Goal: Task Accomplishment & Management: Use online tool/utility

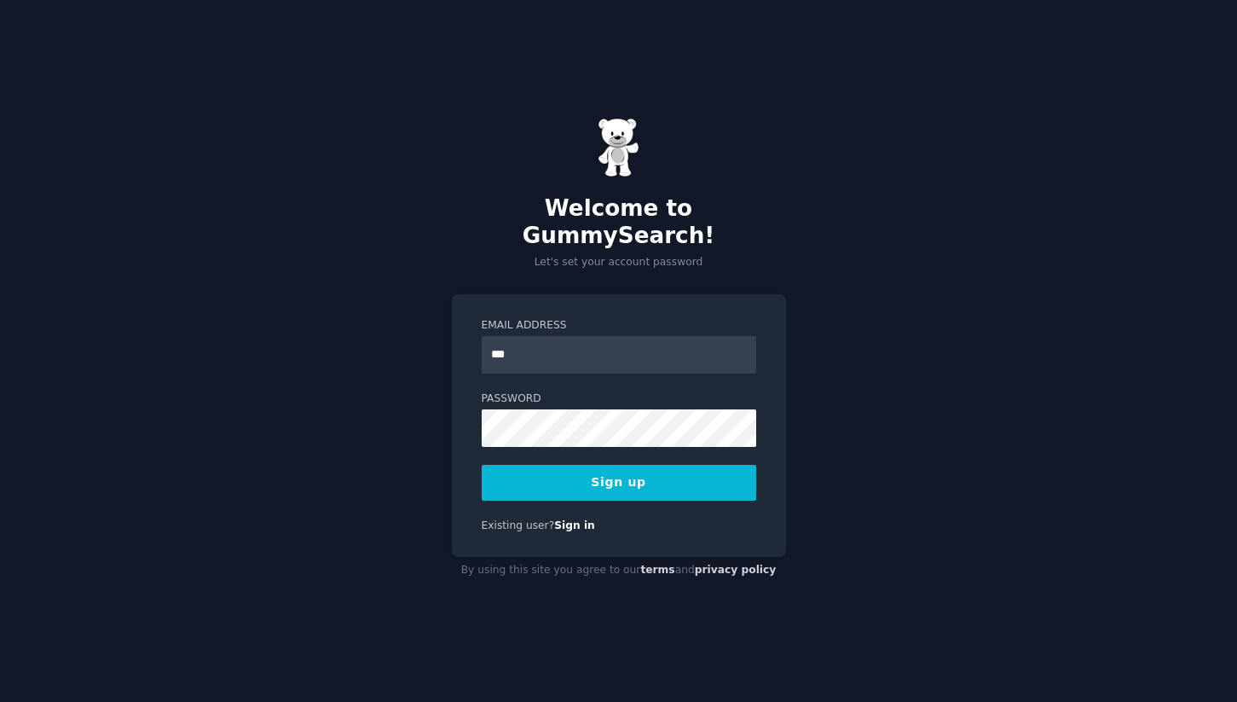
type input "**********"
click at [625, 470] on button "Sign up" at bounding box center [619, 483] width 274 height 36
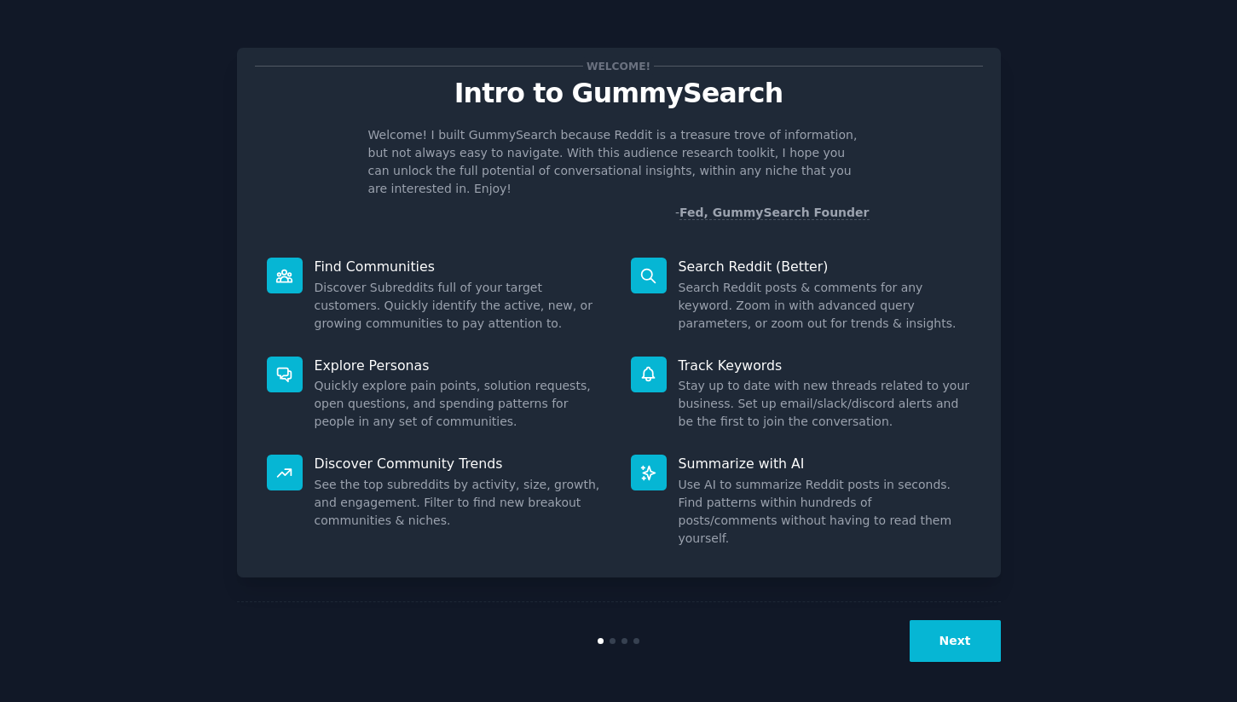
click at [952, 632] on button "Next" at bounding box center [955, 641] width 91 height 42
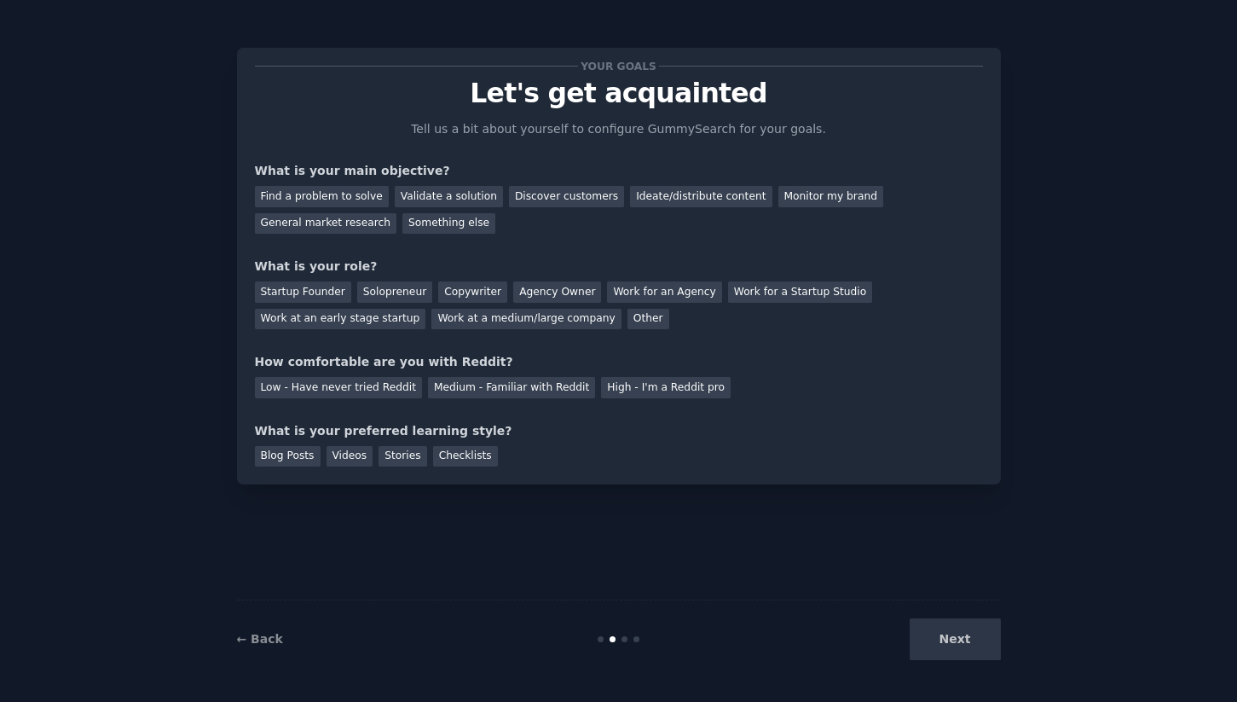
click at [952, 632] on div "Next" at bounding box center [873, 639] width 255 height 42
click at [952, 645] on div "Next" at bounding box center [873, 639] width 255 height 42
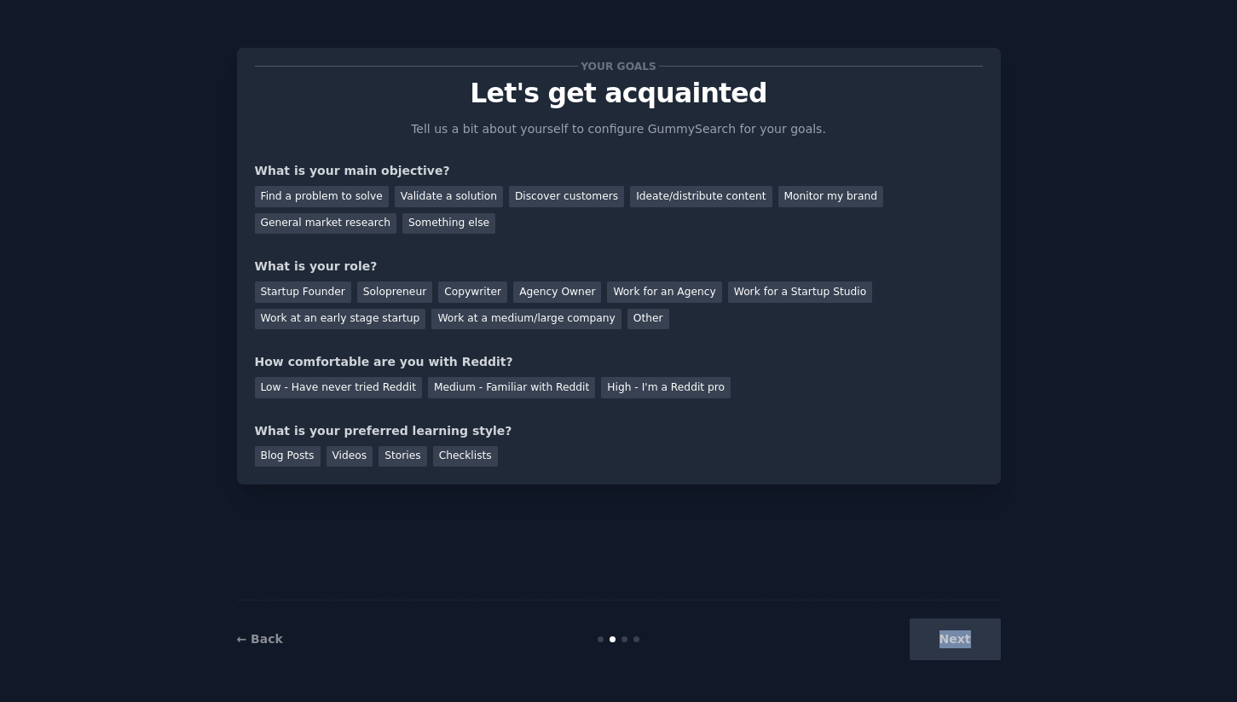
click at [952, 645] on div "Next" at bounding box center [873, 639] width 255 height 42
click at [982, 636] on div "Next" at bounding box center [873, 639] width 255 height 42
click at [559, 197] on div "Discover customers" at bounding box center [566, 196] width 115 height 21
click at [319, 289] on div "Startup Founder" at bounding box center [303, 291] width 96 height 21
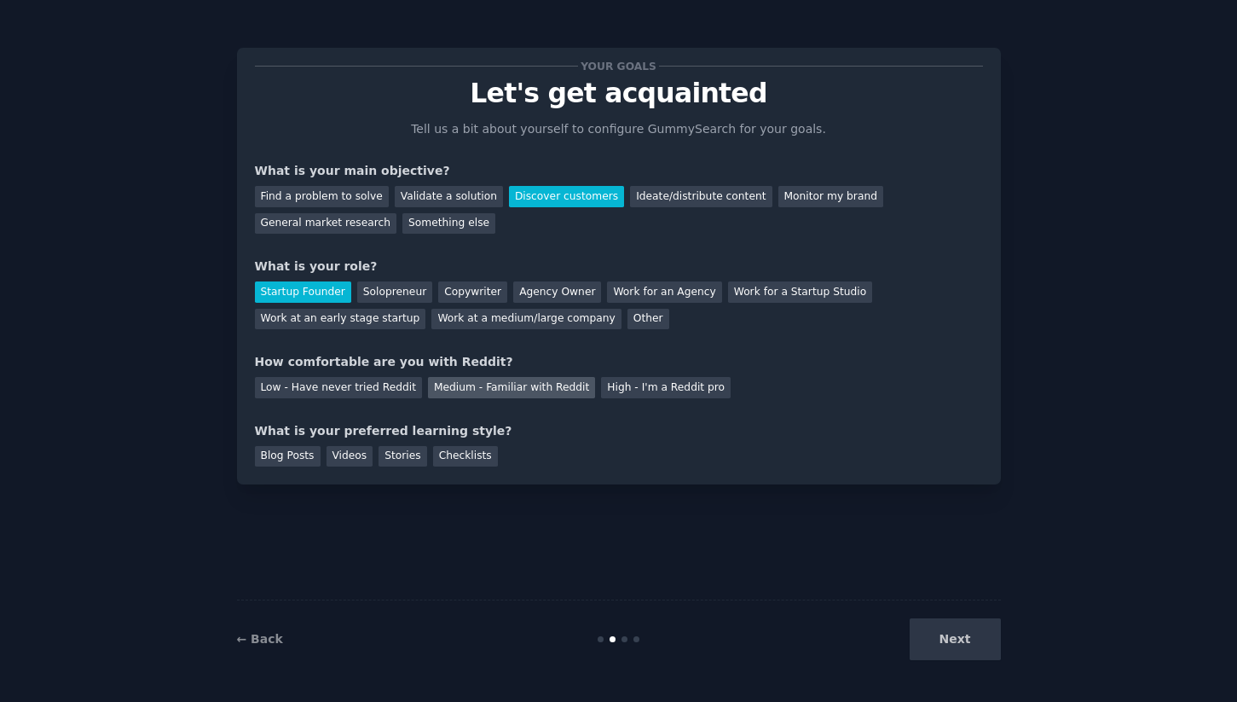
click at [518, 395] on div "Medium - Familiar with Reddit" at bounding box center [511, 387] width 167 height 21
click at [303, 459] on div "Blog Posts" at bounding box center [288, 456] width 66 height 21
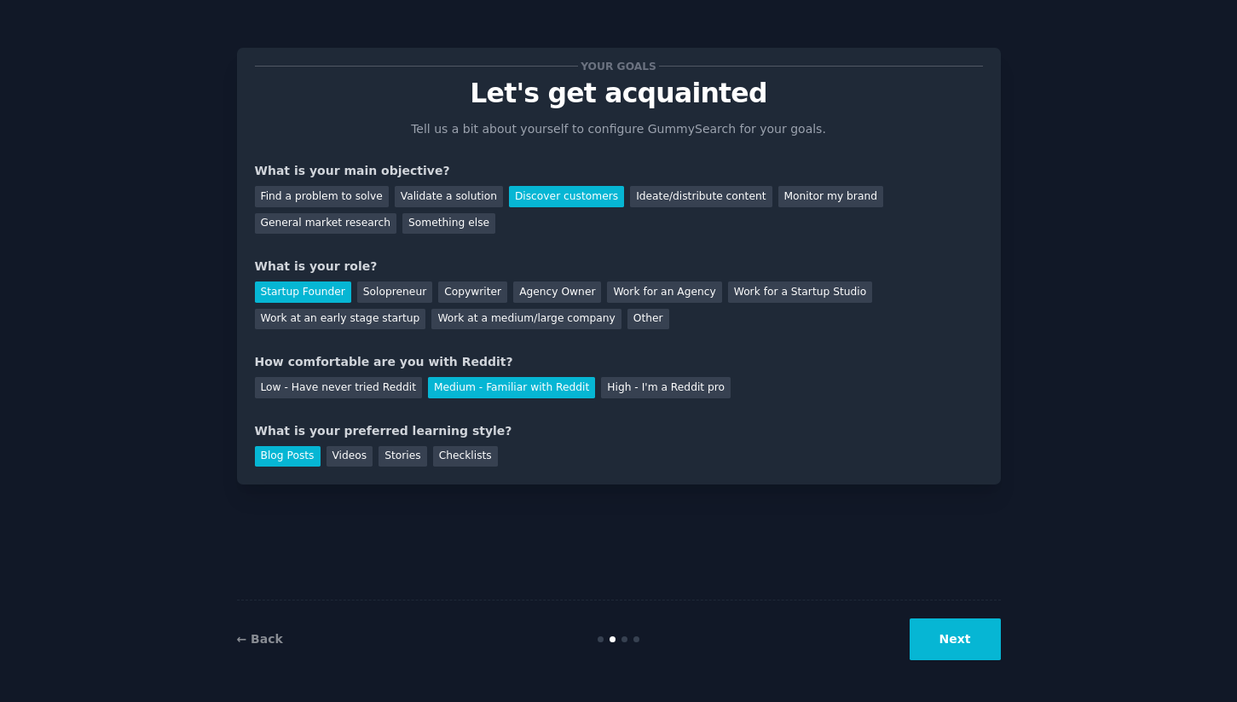
click at [958, 633] on button "Next" at bounding box center [955, 639] width 91 height 42
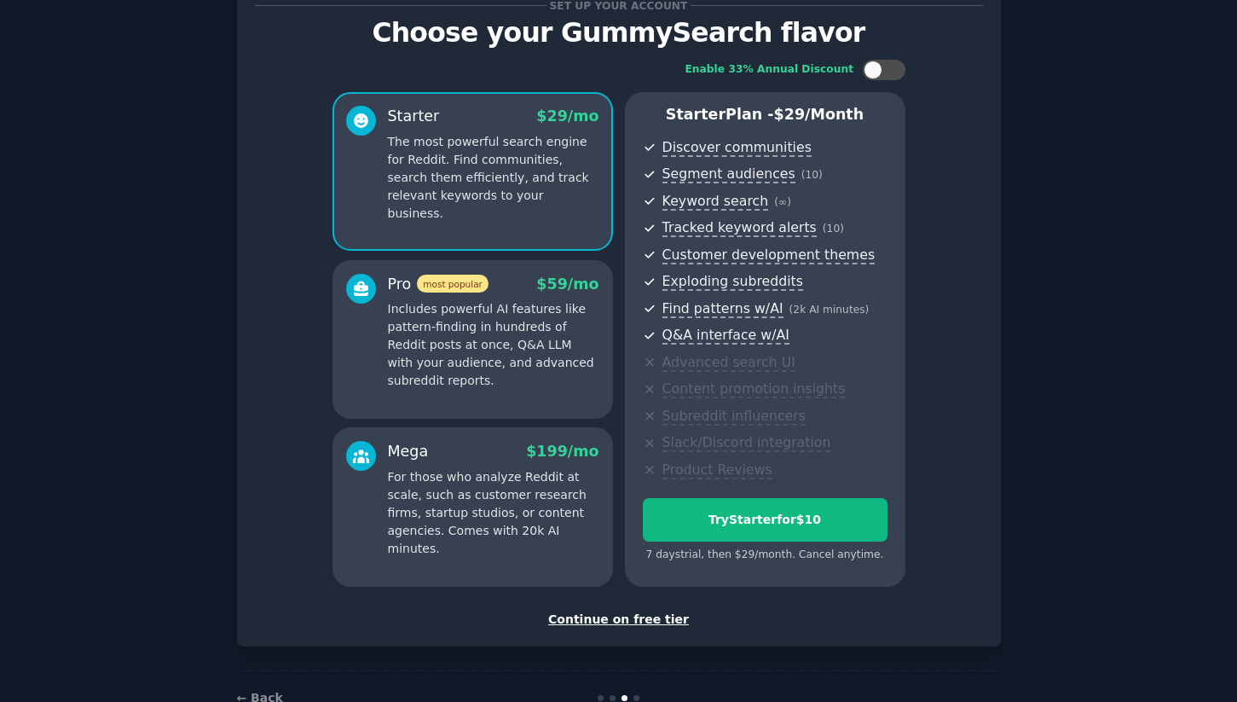
scroll to position [62, 0]
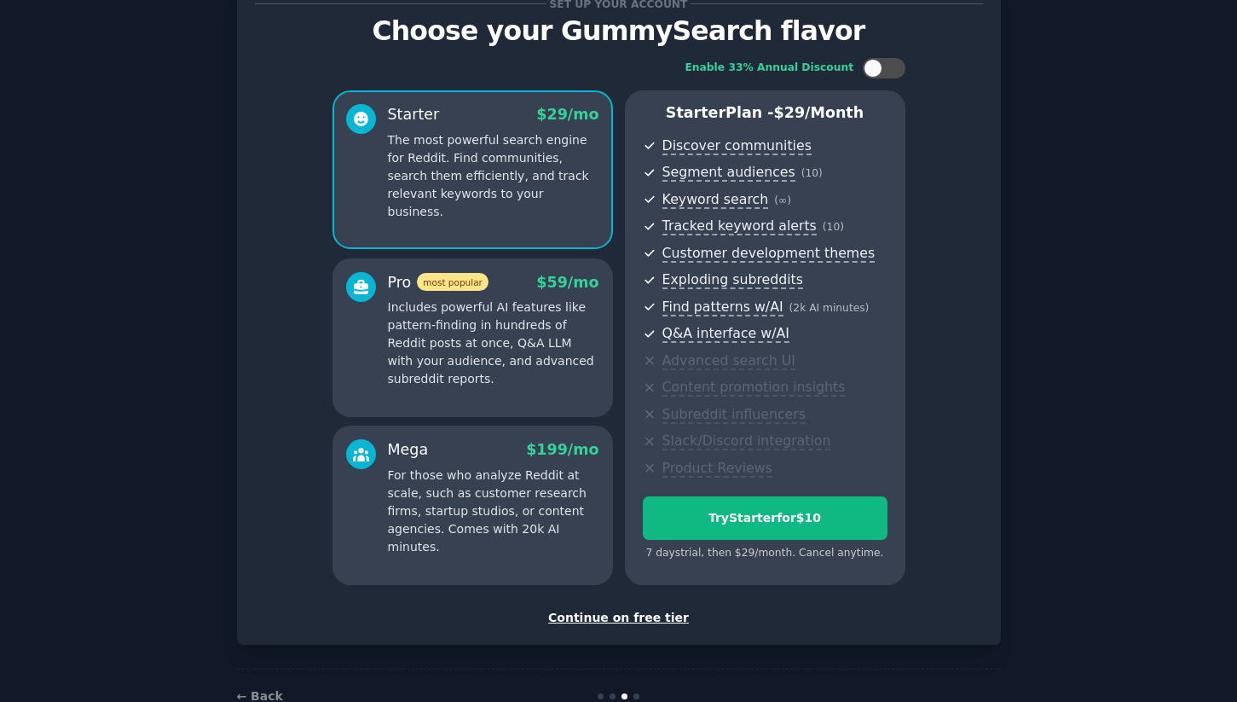
click at [632, 621] on div "Continue on free tier" at bounding box center [619, 618] width 728 height 18
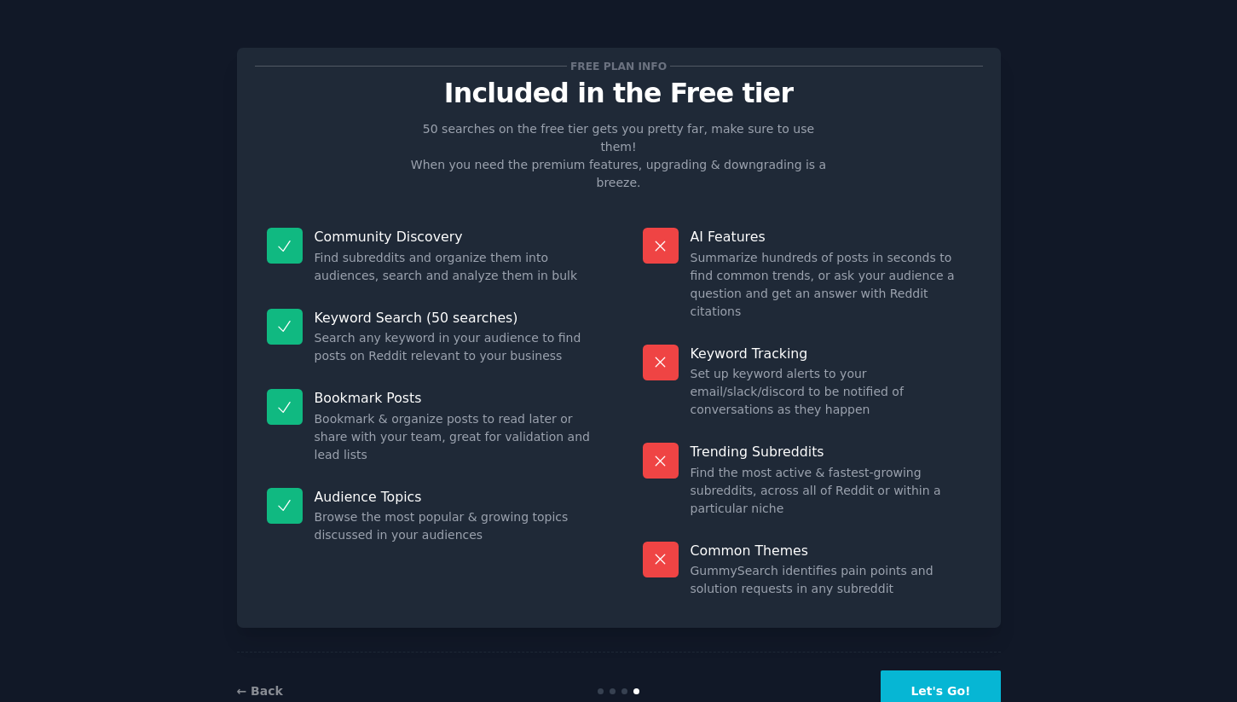
click at [947, 670] on button "Let's Go!" at bounding box center [940, 691] width 119 height 42
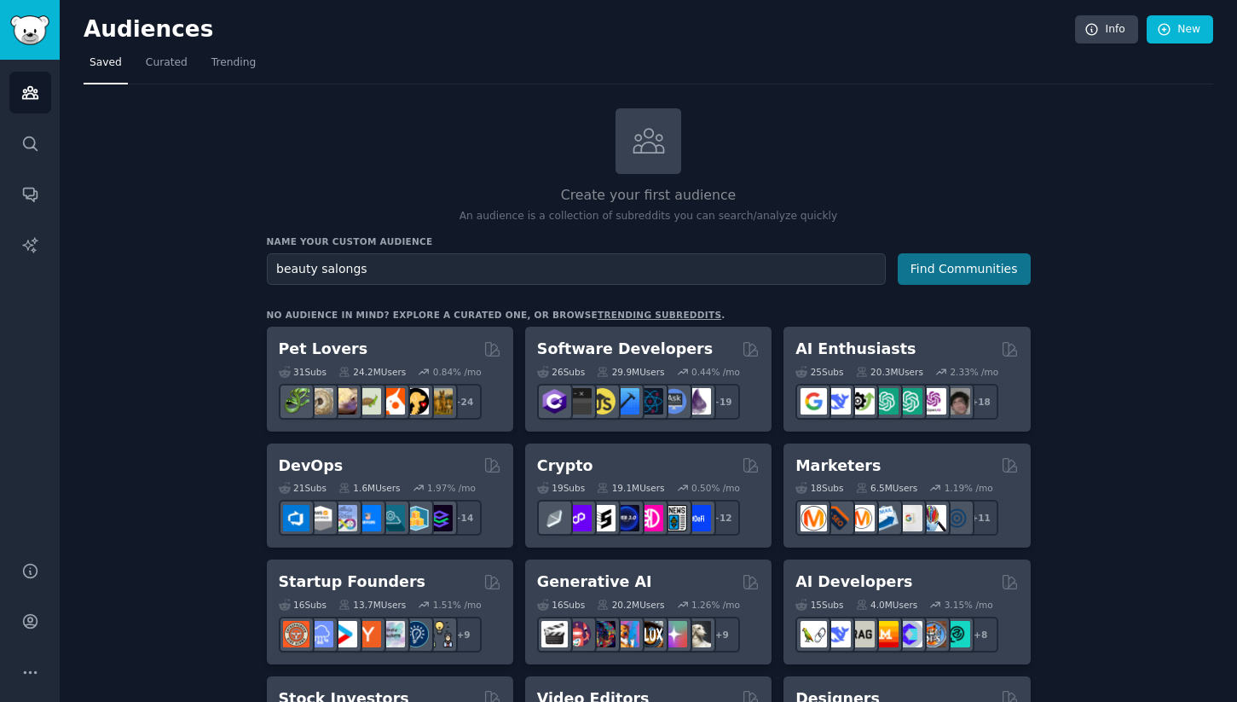
type input "beauty salongs"
click at [956, 268] on button "Find Communities" at bounding box center [964, 269] width 133 height 32
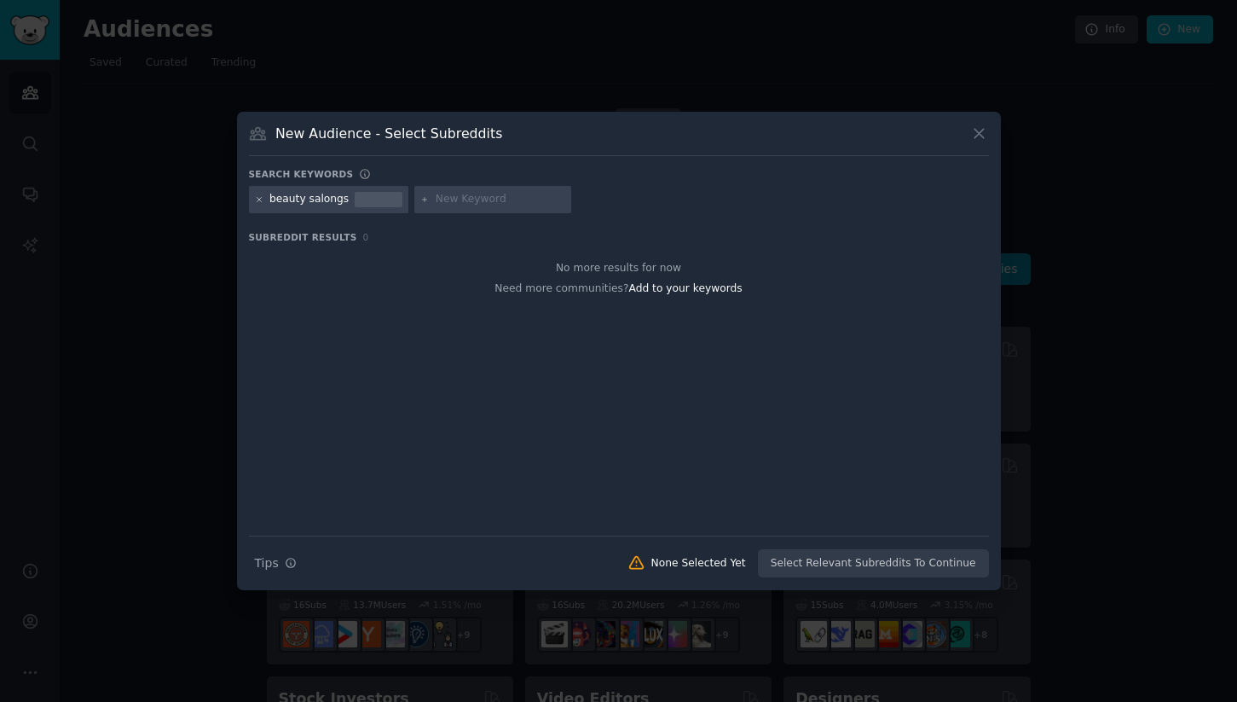
click at [257, 202] on icon at bounding box center [259, 199] width 9 height 9
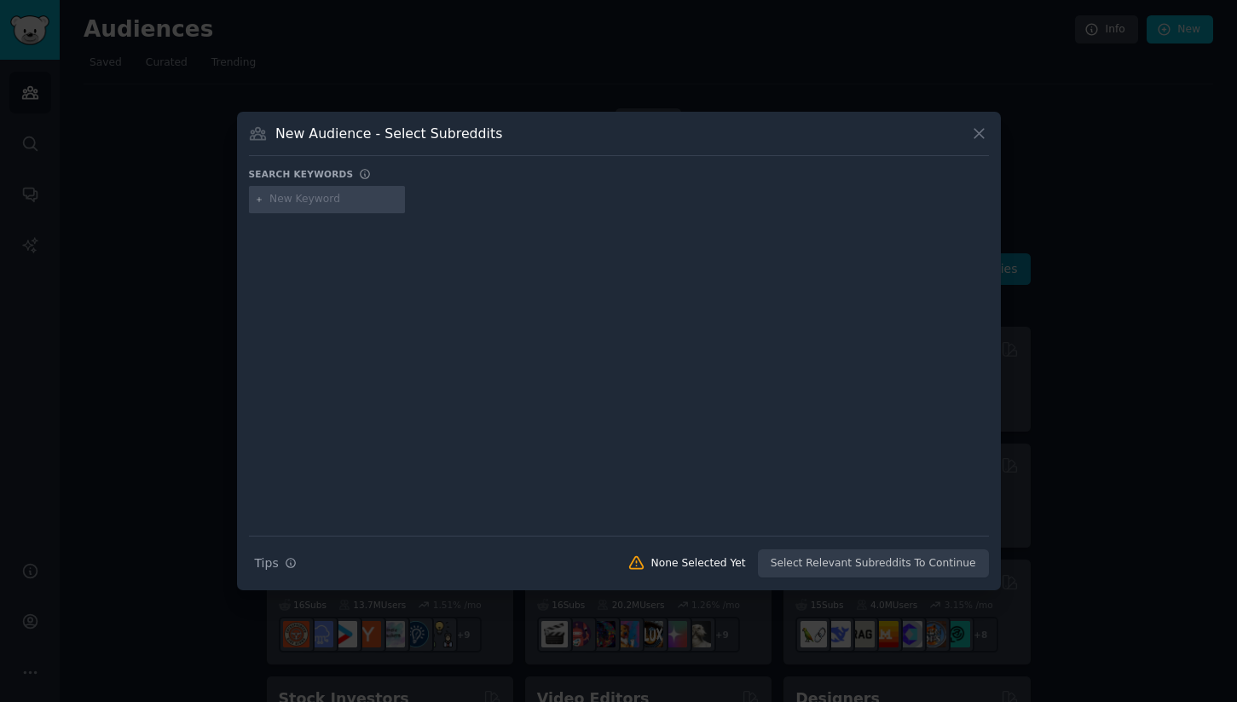
click at [332, 199] on input "text" at bounding box center [334, 199] width 130 height 15
type input "salons"
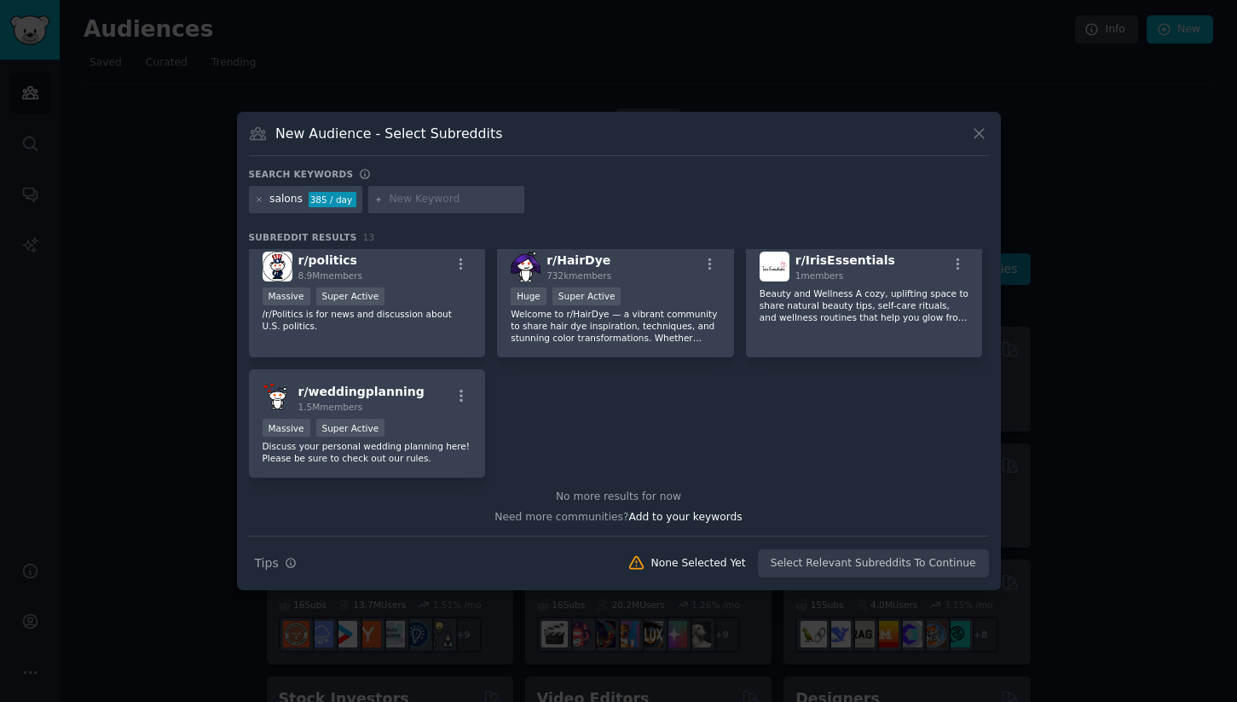
scroll to position [387, 0]
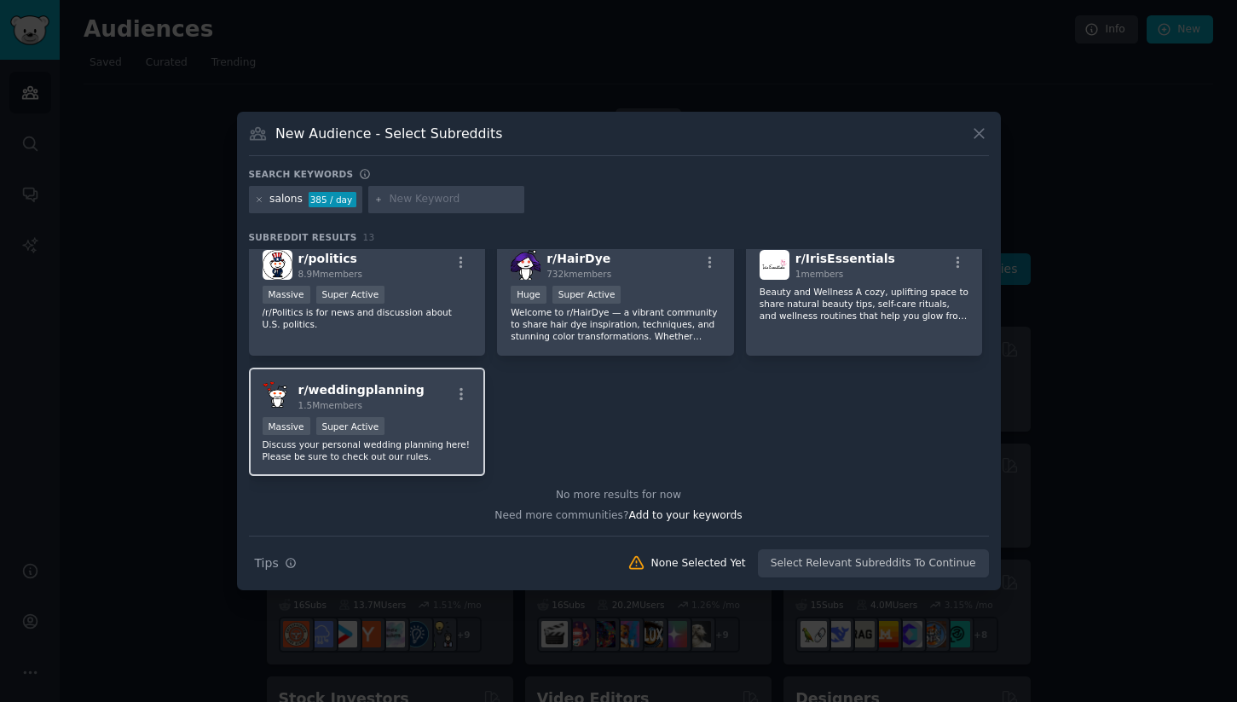
click at [359, 387] on span "r/ weddingplanning" at bounding box center [361, 390] width 126 height 14
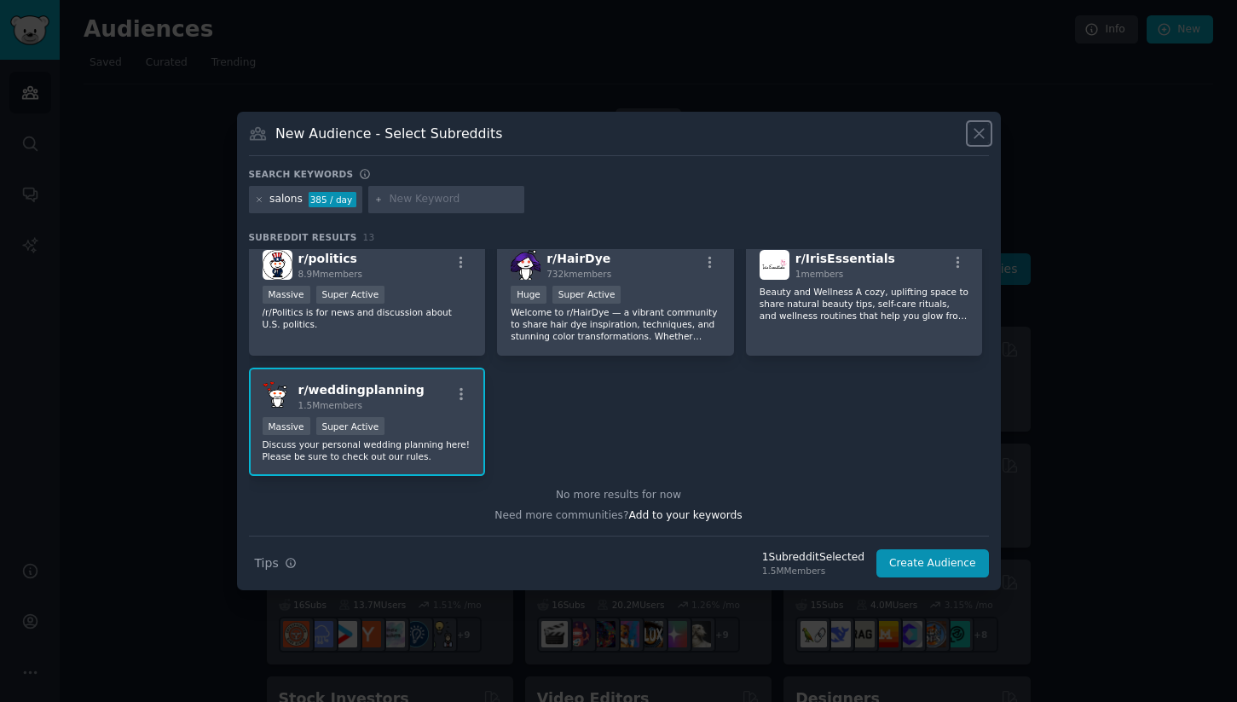
click at [981, 134] on icon at bounding box center [979, 133] width 18 height 18
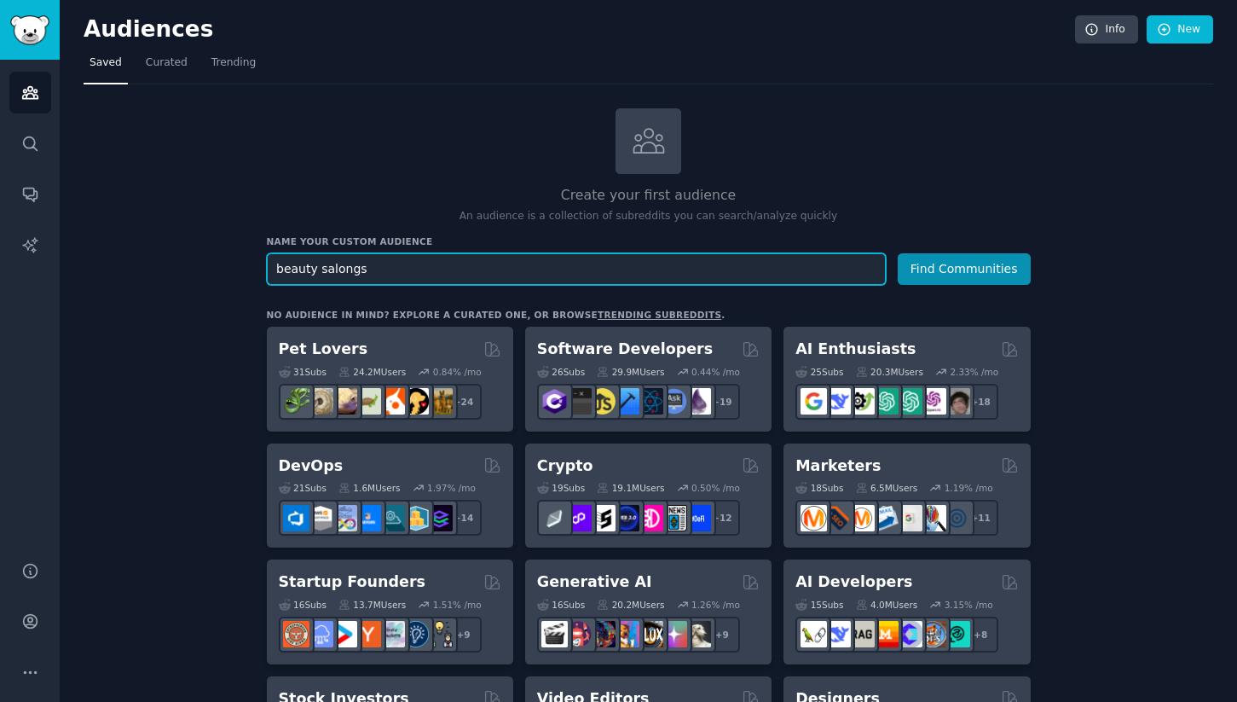
click at [650, 269] on input "beauty salongs" at bounding box center [576, 269] width 619 height 32
type input "wedding"
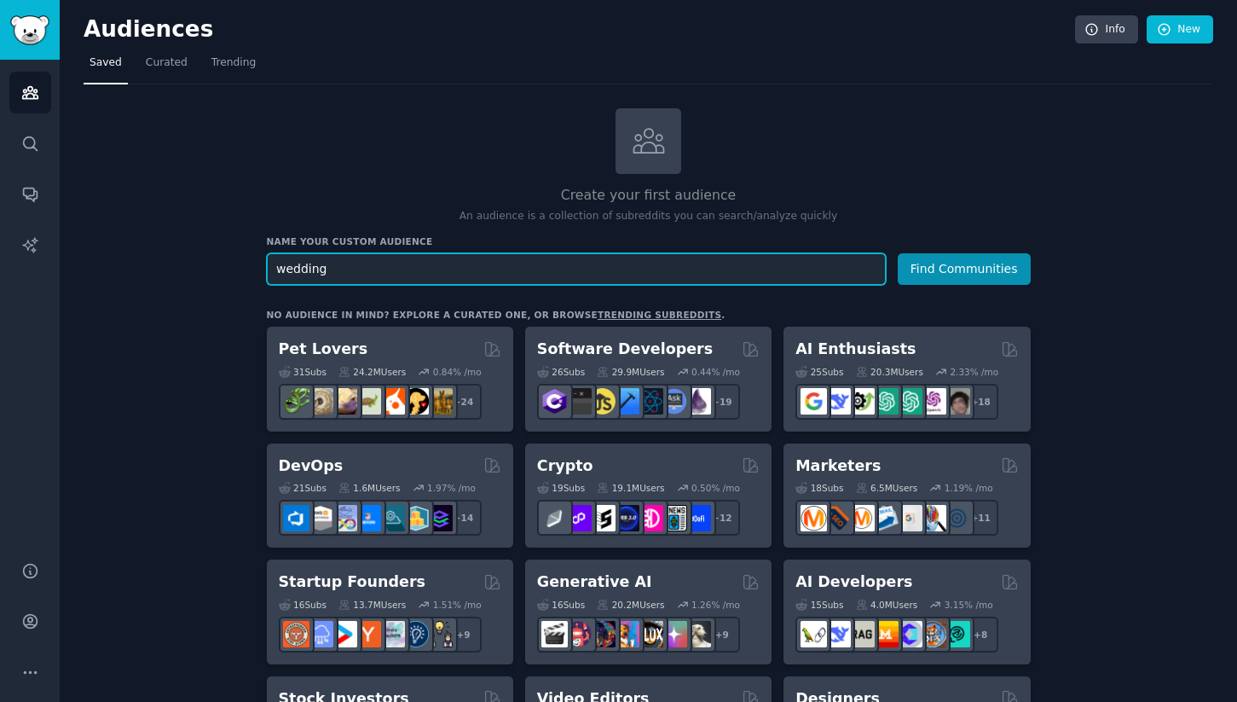
click at [898, 253] on button "Find Communities" at bounding box center [964, 269] width 133 height 32
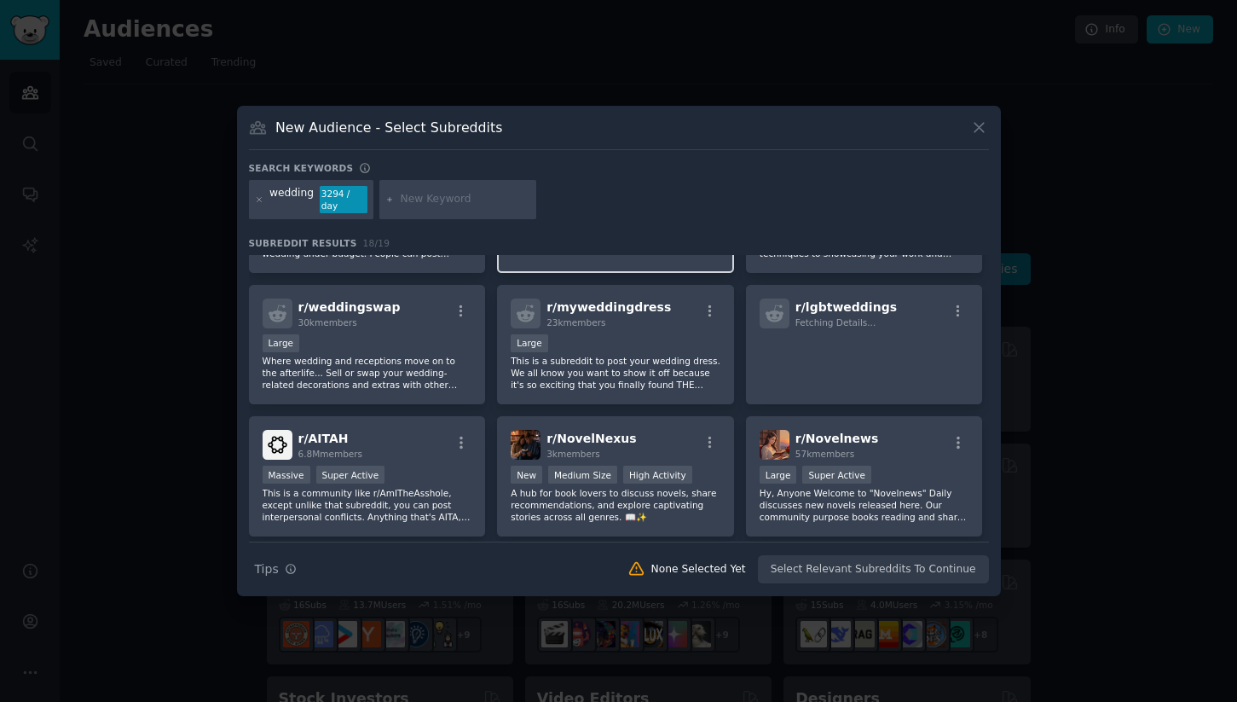
scroll to position [552, 0]
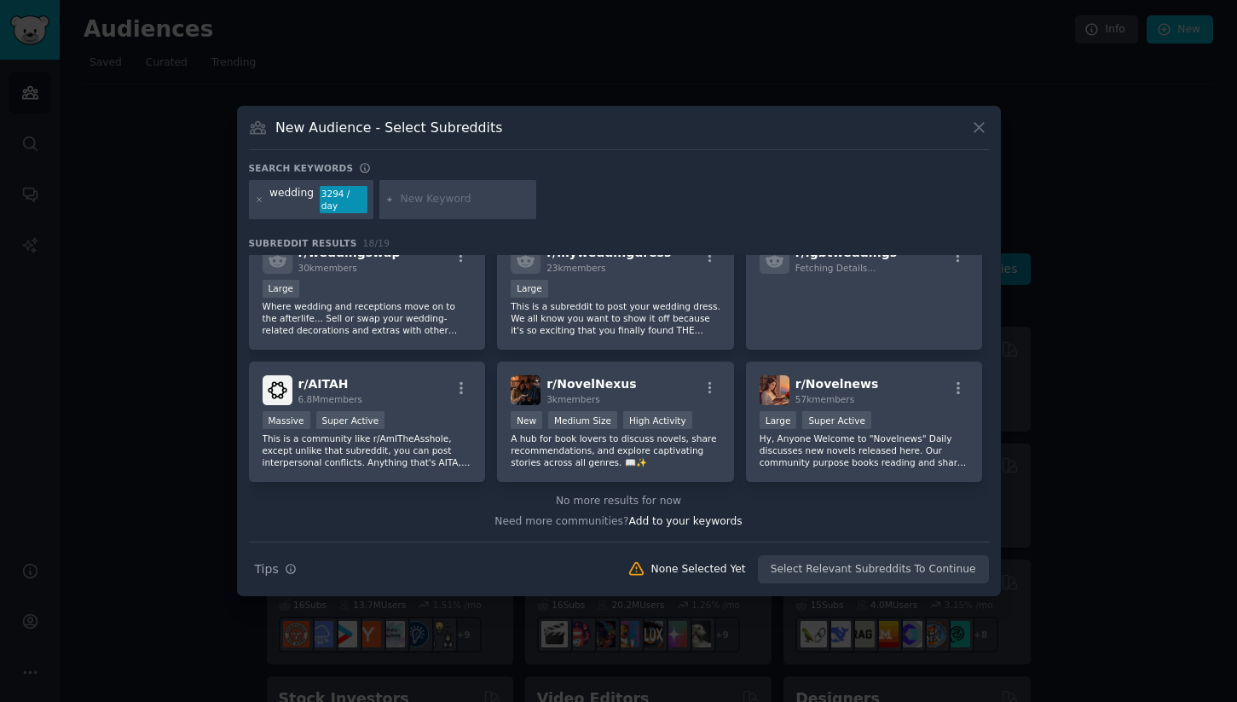
click at [981, 126] on icon at bounding box center [979, 127] width 18 height 18
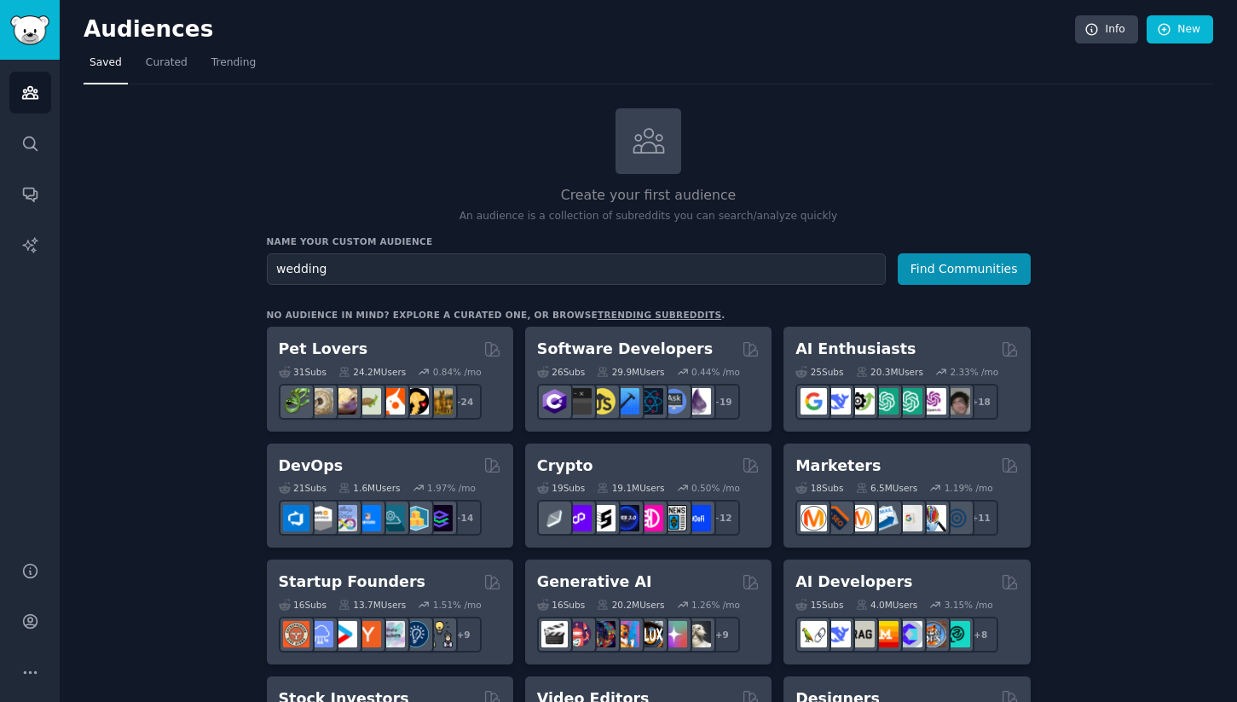
click at [459, 153] on div "Create your first audience An audience is a collection of subreddits you can se…" at bounding box center [649, 166] width 764 height 116
click at [649, 144] on icon at bounding box center [649, 141] width 36 height 36
click at [500, 144] on div "Create your first audience An audience is a collection of subreddits you can se…" at bounding box center [649, 166] width 764 height 116
click at [494, 180] on div "Create your first audience An audience is a collection of subreddits you can se…" at bounding box center [649, 166] width 764 height 116
click at [471, 156] on div "Create your first audience An audience is a collection of subreddits you can se…" at bounding box center [649, 166] width 764 height 116
